Goal: Purchase product/service

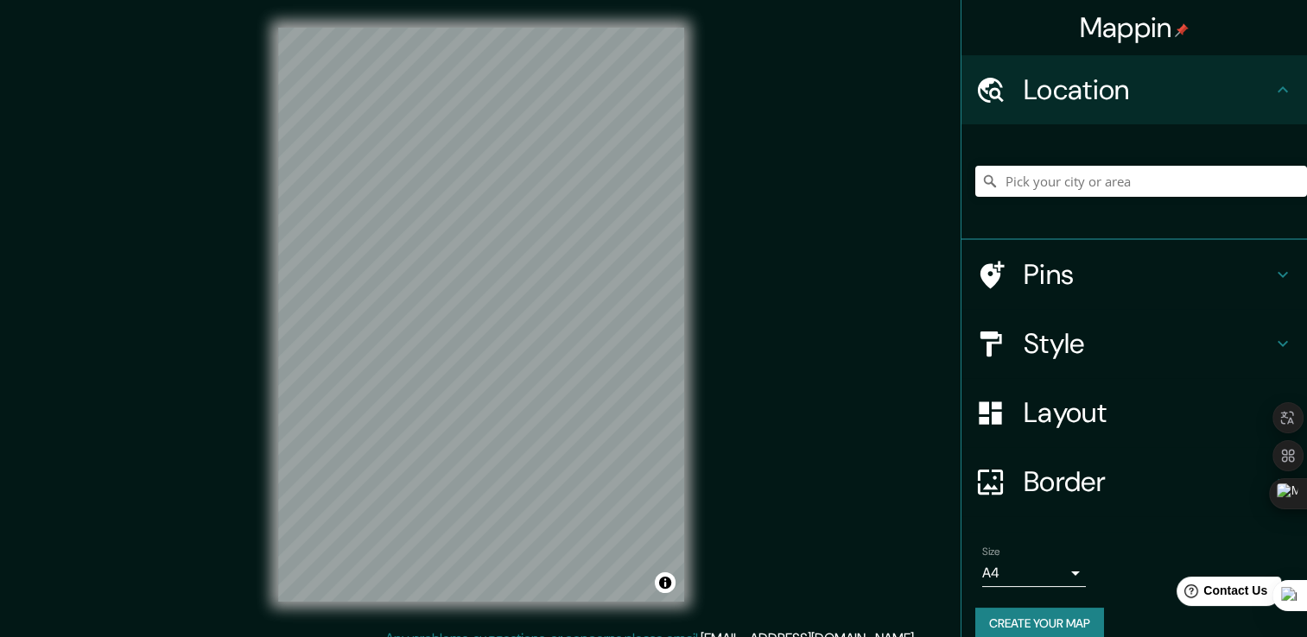
click at [1112, 275] on h4 "Pins" at bounding box center [1148, 274] width 249 height 35
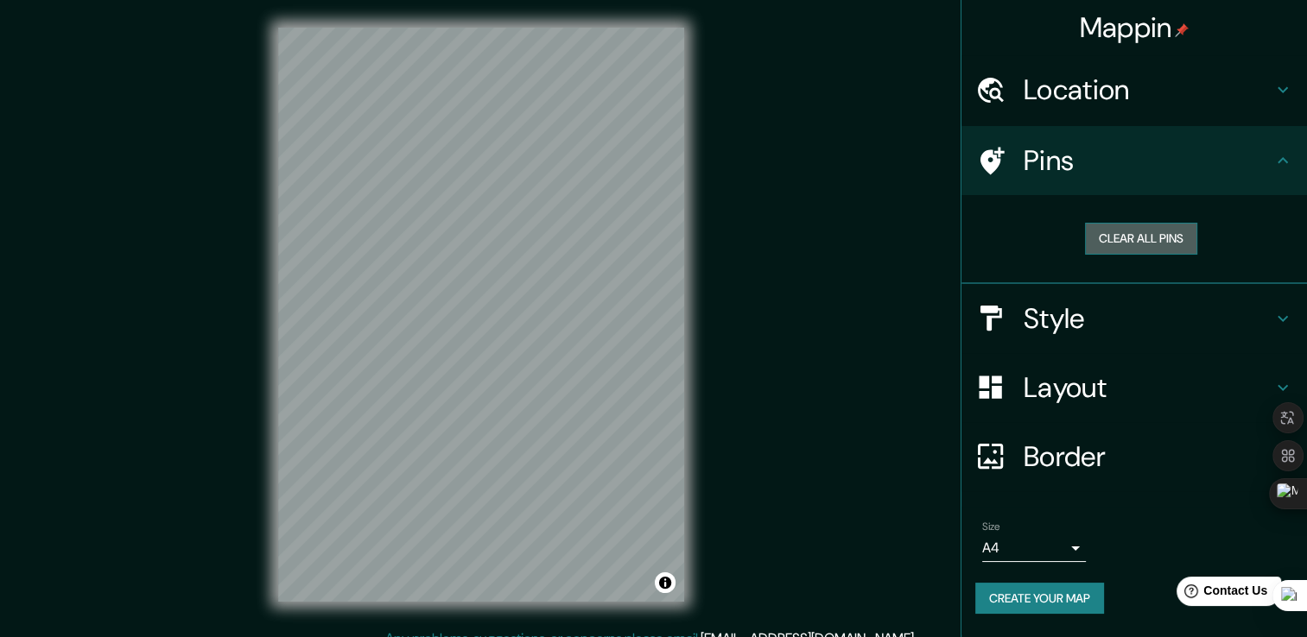
click at [1161, 243] on button "Clear all pins" at bounding box center [1141, 239] width 112 height 32
click at [1126, 81] on h4 "Location" at bounding box center [1148, 90] width 249 height 35
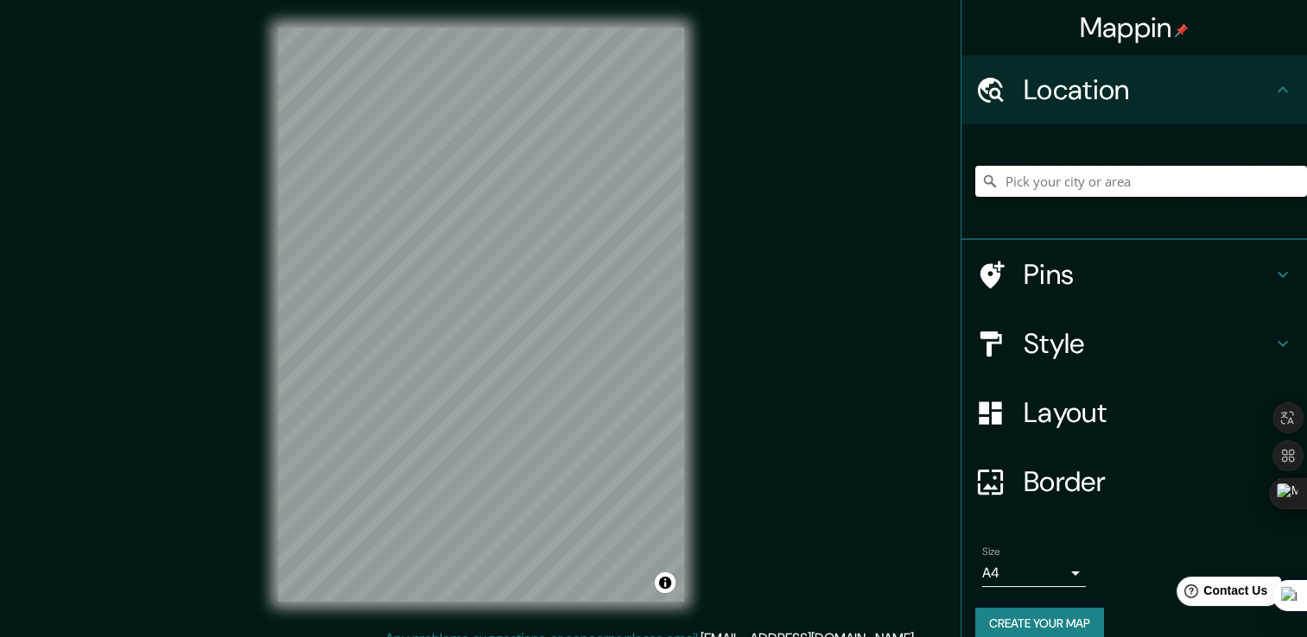
click at [1047, 171] on input "Pick your city or area" at bounding box center [1141, 181] width 332 height 31
click at [1226, 190] on input "[PERSON_NAME][GEOGRAPHIC_DATA], [GEOGRAPHIC_DATA], [GEOGRAPHIC_DATA]" at bounding box center [1141, 181] width 332 height 31
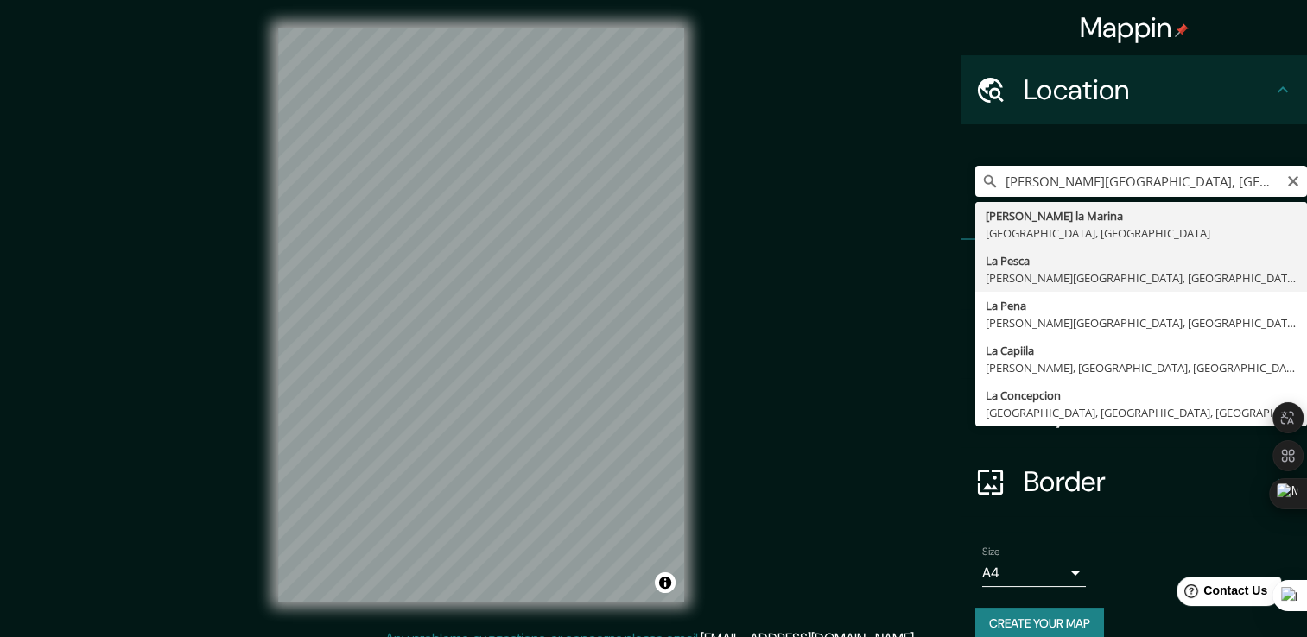
type input "La Pesca, [PERSON_NAME][GEOGRAPHIC_DATA], [GEOGRAPHIC_DATA], [GEOGRAPHIC_DATA]"
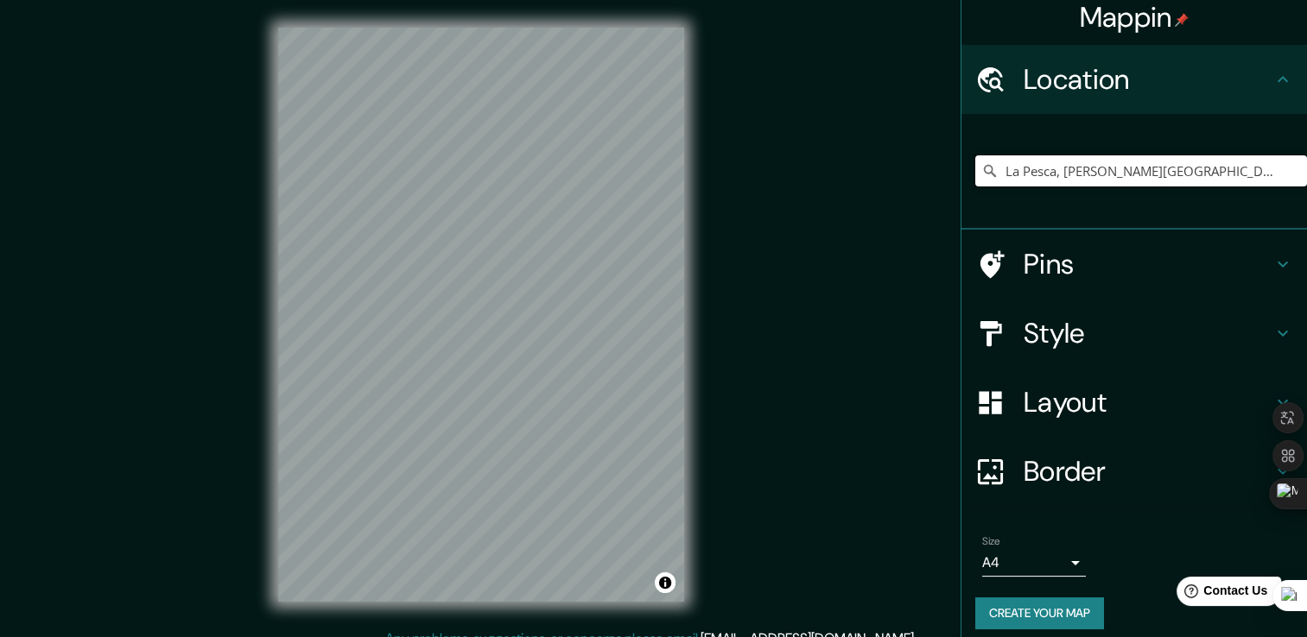
scroll to position [22, 0]
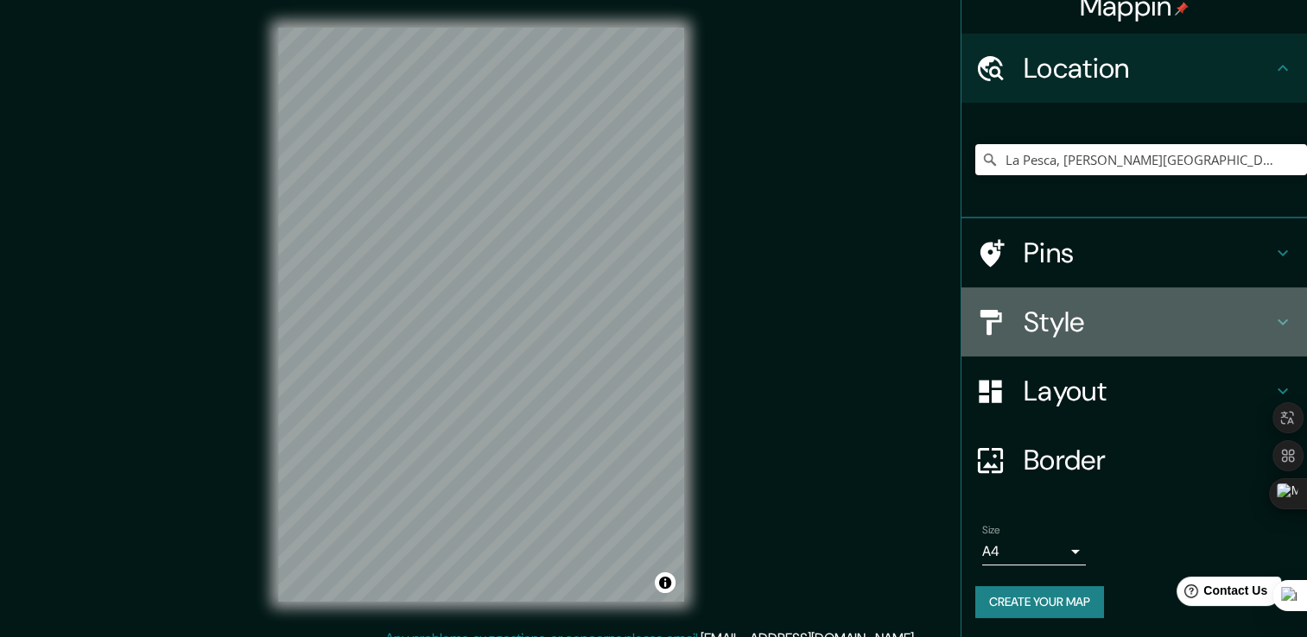
click at [1054, 317] on h4 "Style" at bounding box center [1148, 322] width 249 height 35
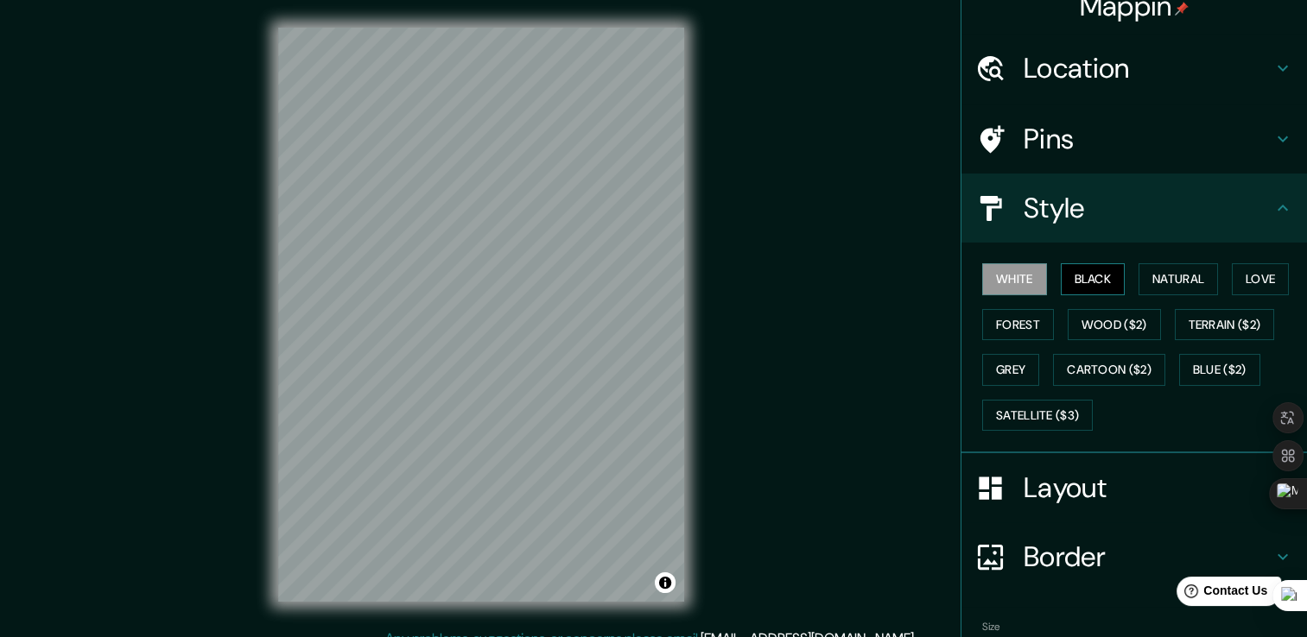
click at [1061, 271] on button "Black" at bounding box center [1093, 279] width 65 height 32
click at [1154, 271] on button "Natural" at bounding box center [1177, 279] width 79 height 32
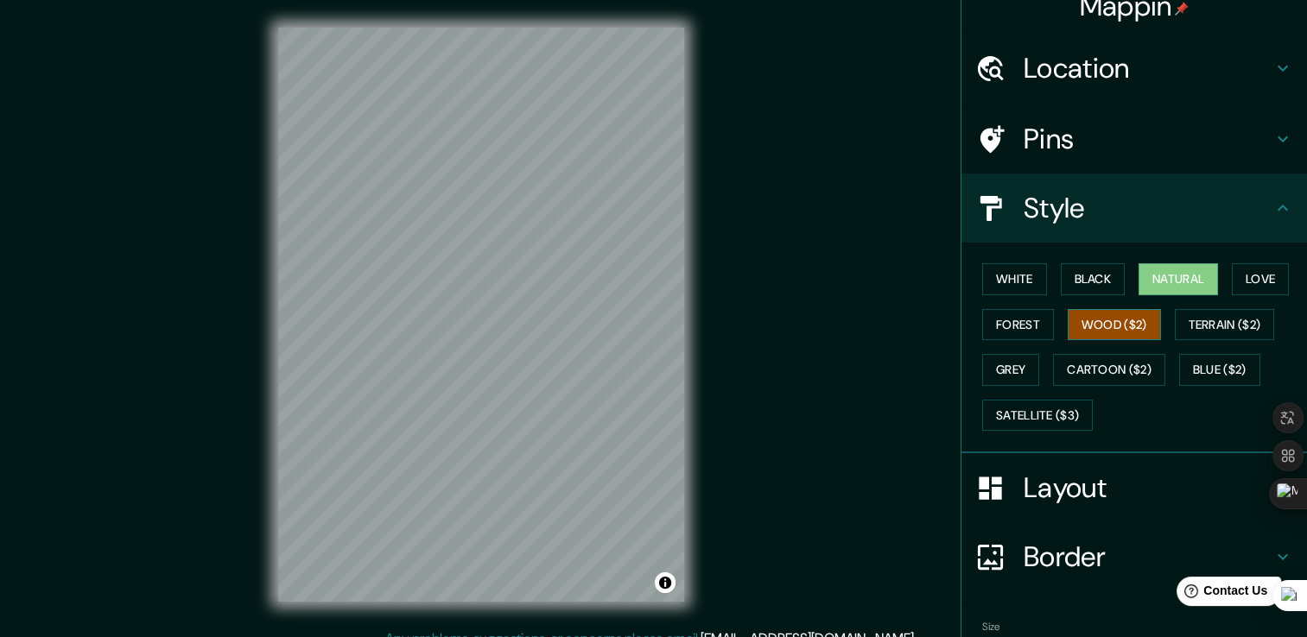
click at [1082, 323] on button "Wood ($2)" at bounding box center [1114, 325] width 93 height 32
click at [1013, 288] on button "White" at bounding box center [1014, 279] width 65 height 32
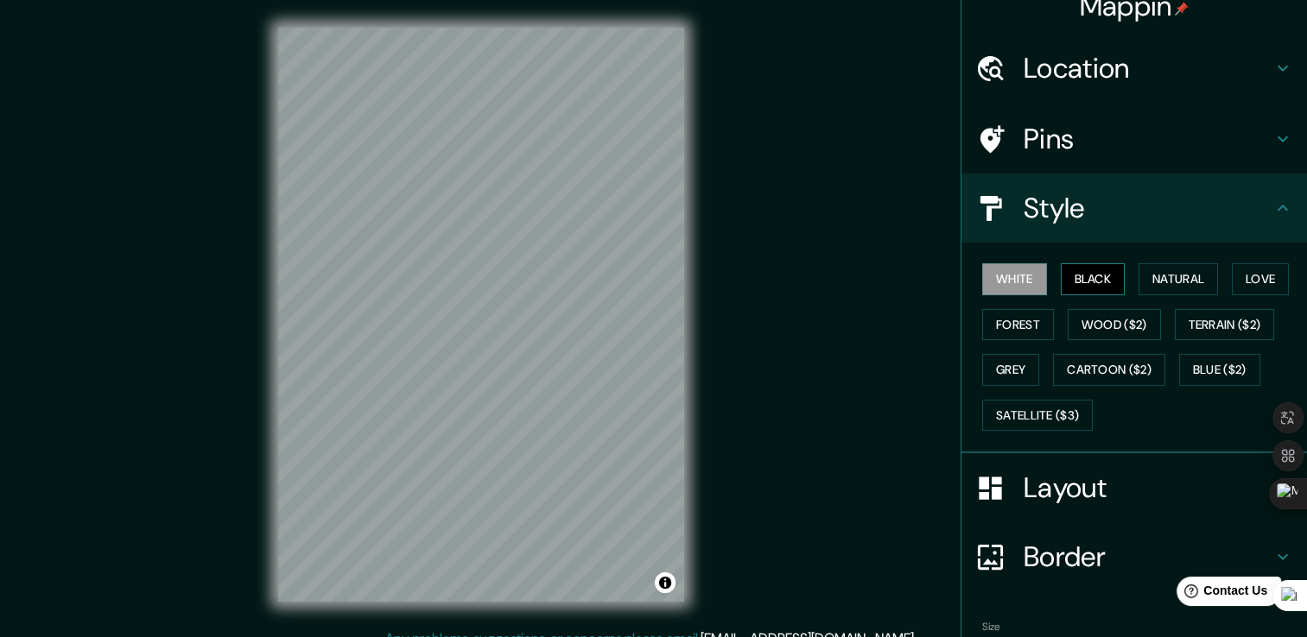
click at [1088, 288] on button "Black" at bounding box center [1093, 279] width 65 height 32
click at [1177, 276] on button "Natural" at bounding box center [1177, 279] width 79 height 32
click at [1246, 276] on button "Love" at bounding box center [1260, 279] width 57 height 32
click at [994, 263] on button "White" at bounding box center [1014, 279] width 65 height 32
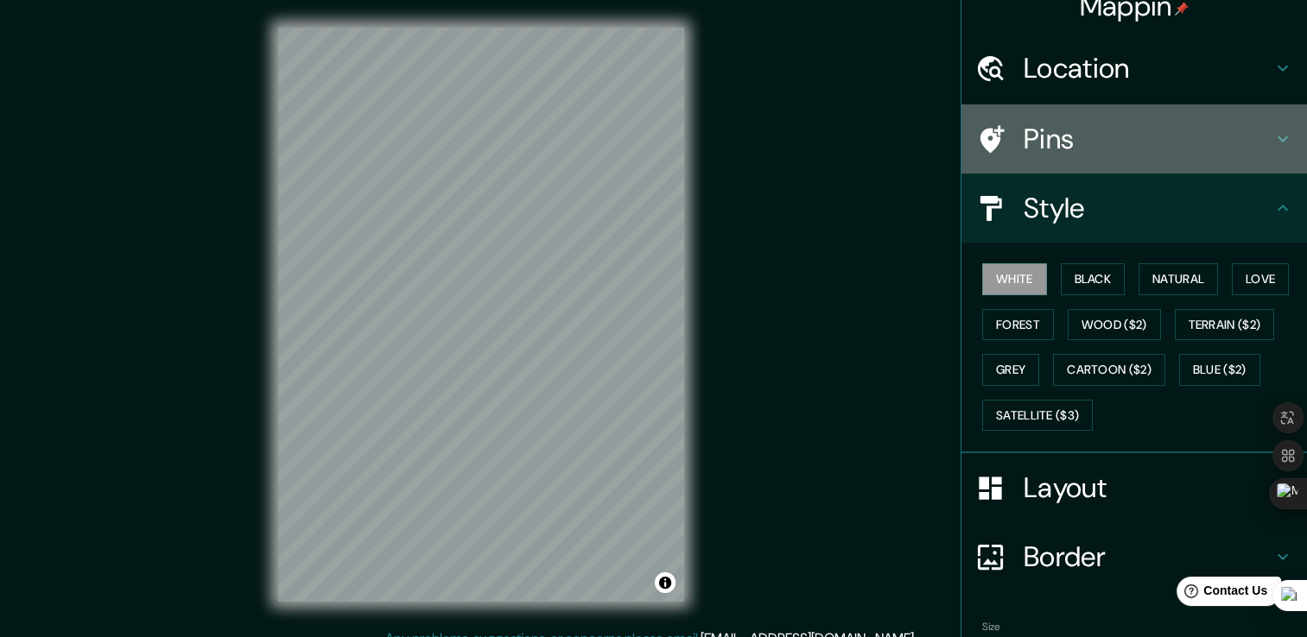
click at [1133, 151] on h4 "Pins" at bounding box center [1148, 139] width 249 height 35
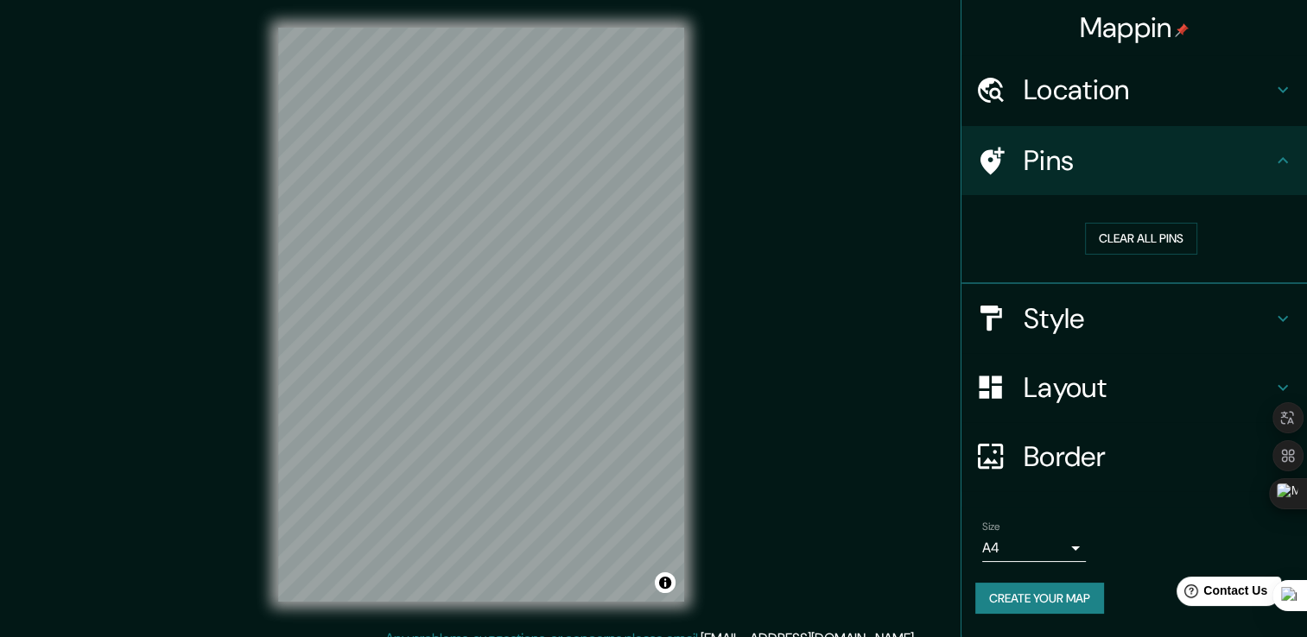
scroll to position [0, 0]
click at [1137, 232] on button "Clear all pins" at bounding box center [1141, 239] width 112 height 32
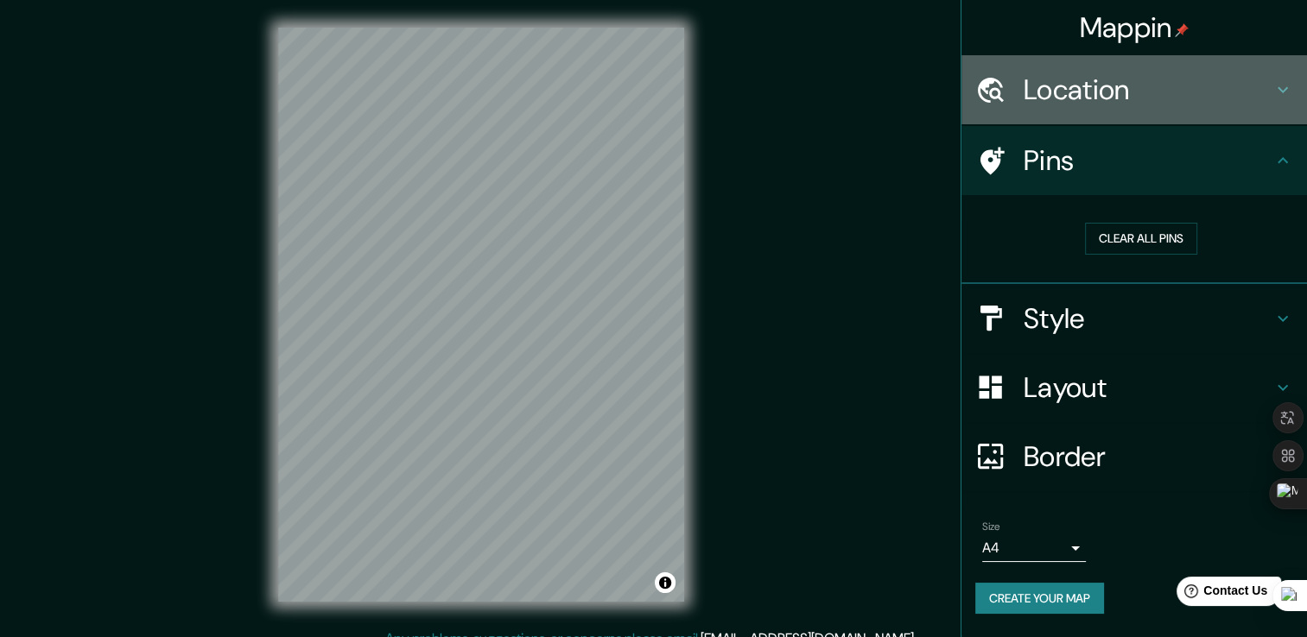
click at [1118, 98] on h4 "Location" at bounding box center [1148, 90] width 249 height 35
